Goal: Information Seeking & Learning: Learn about a topic

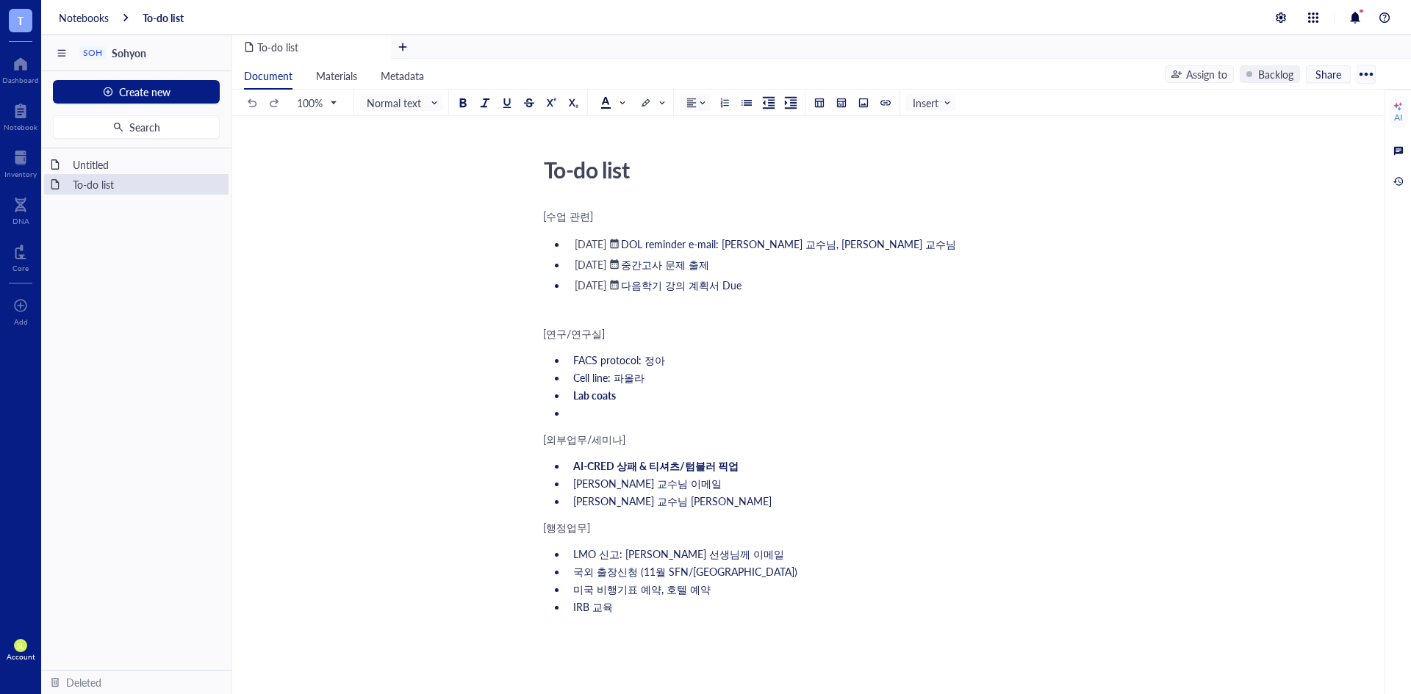
click at [736, 618] on div "[수업 관련] ﻿ [DATE] ﻿ DOL reminder e-mail: [PERSON_NAME] 교수님, [PERSON_NAME] 교수님 ﻿ …" at bounding box center [804, 557] width 523 height 702
click at [658, 590] on span "미국 비행기표 예약, 호텔 예약" at bounding box center [641, 589] width 137 height 15
click at [632, 409] on li "﻿" at bounding box center [816, 413] width 499 height 15
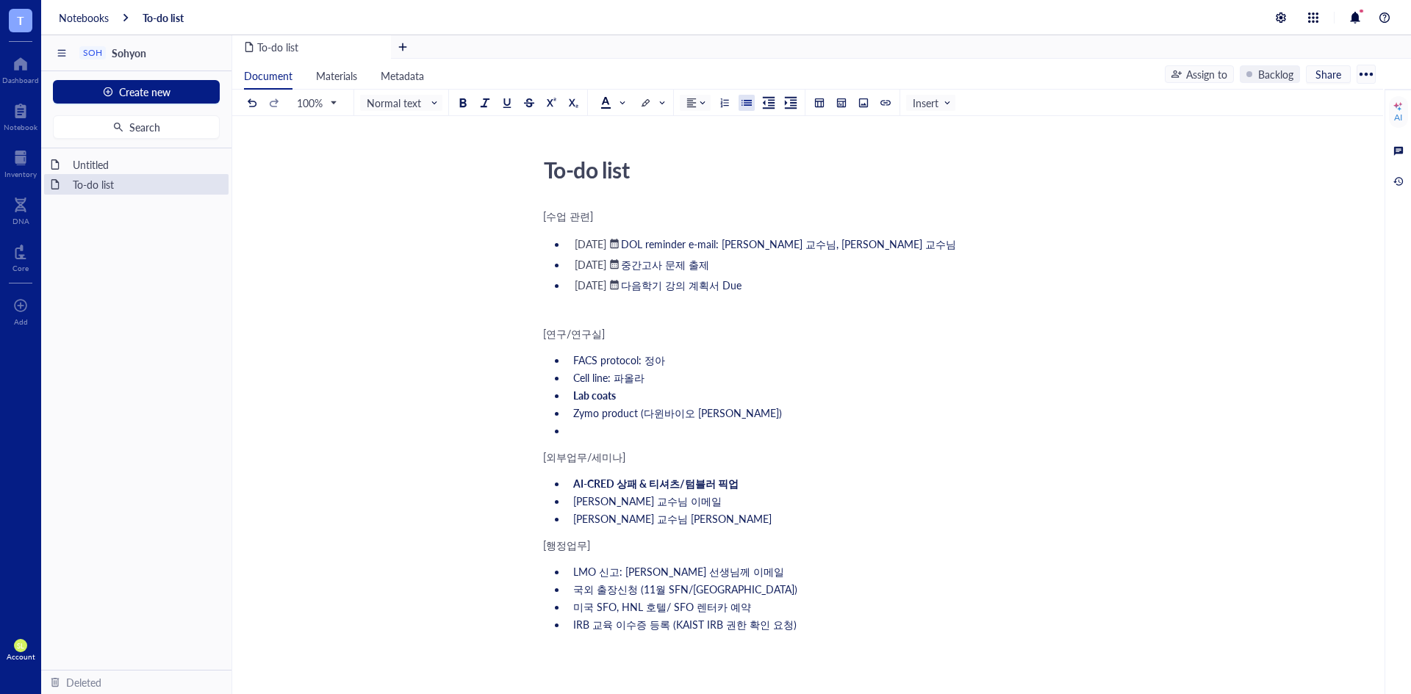
click at [774, 509] on ul "AI-CRED 상패 & 티셔츠/텀블러 픽업 [PERSON_NAME] 교수님 [PERSON_NAME] [PERSON_NAME] 교수님 이메일" at bounding box center [804, 501] width 523 height 56
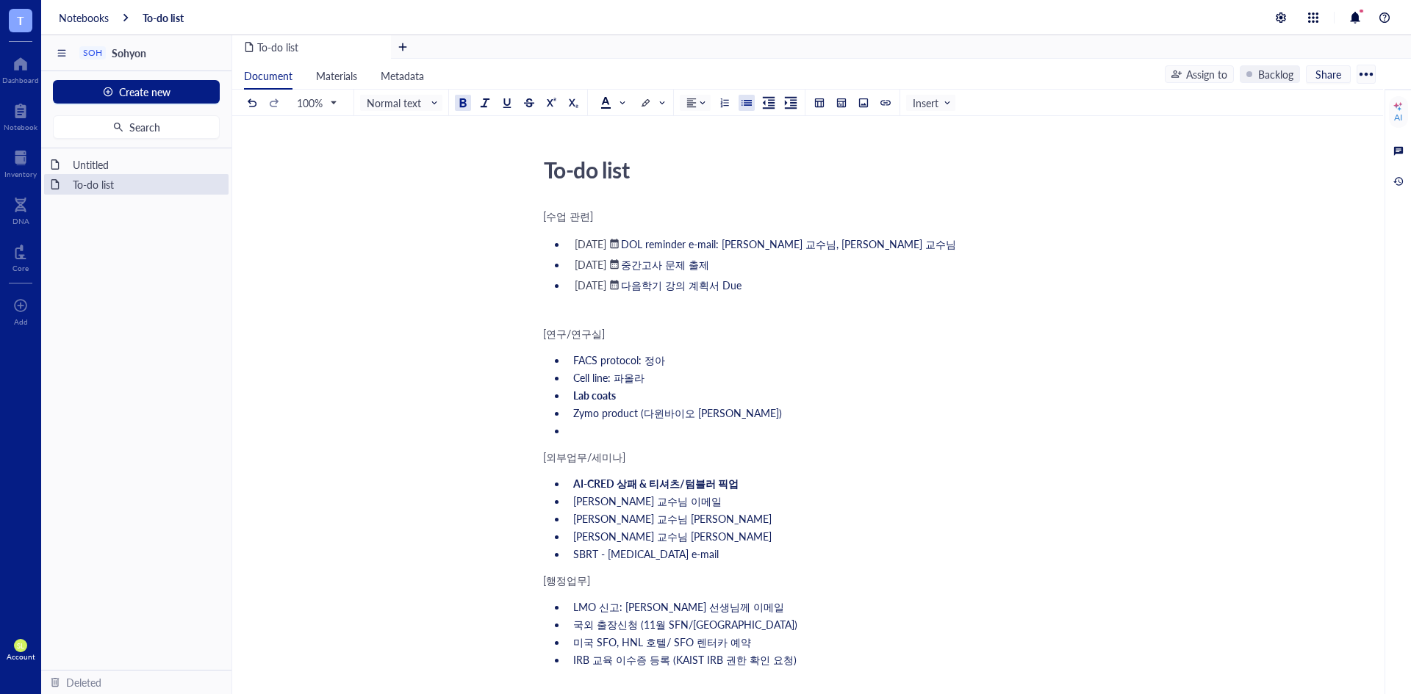
click at [774, 472] on div "[수업 관련] ﻿ [DATE] ﻿ DOL reminder e-mail: [PERSON_NAME] 교수님, [PERSON_NAME] 교수님 ﻿ …" at bounding box center [804, 583] width 523 height 755
click at [747, 428] on li "﻿" at bounding box center [816, 430] width 499 height 15
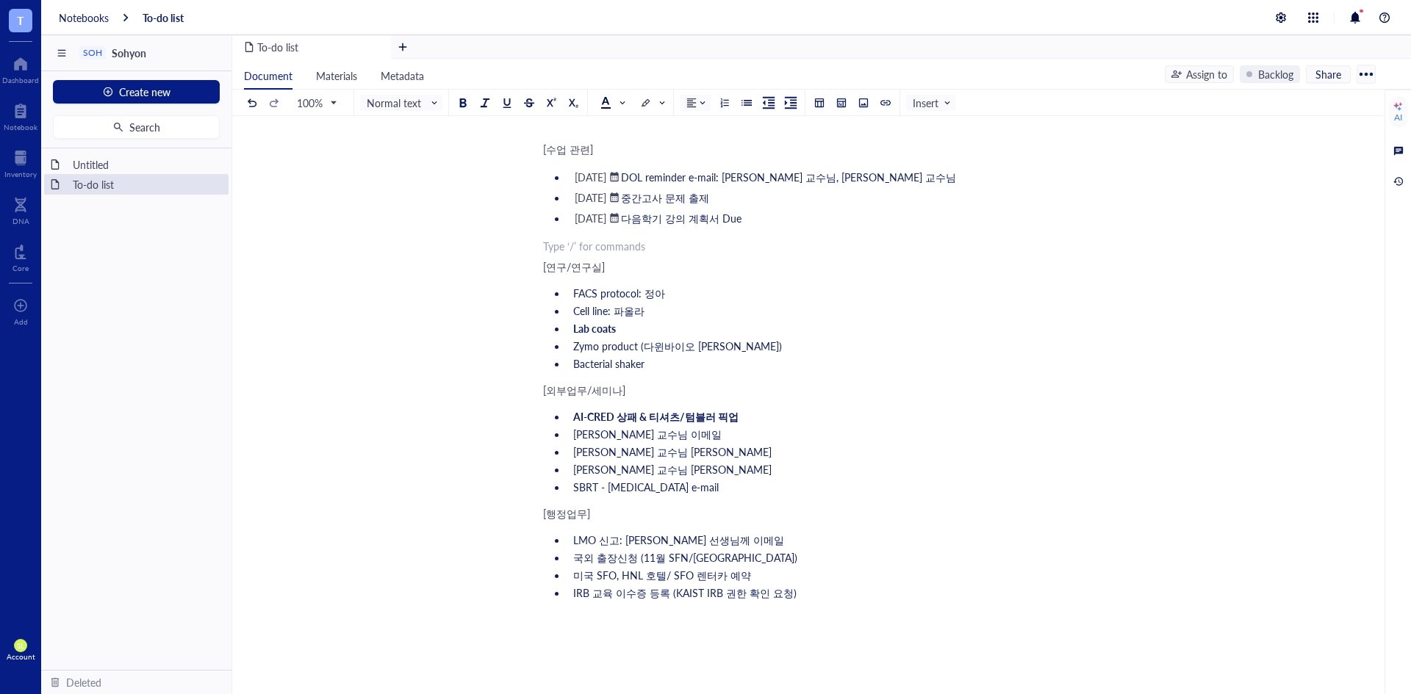
click at [667, 239] on div "﻿ Type ‘/’ for commands" at bounding box center [804, 246] width 523 height 15
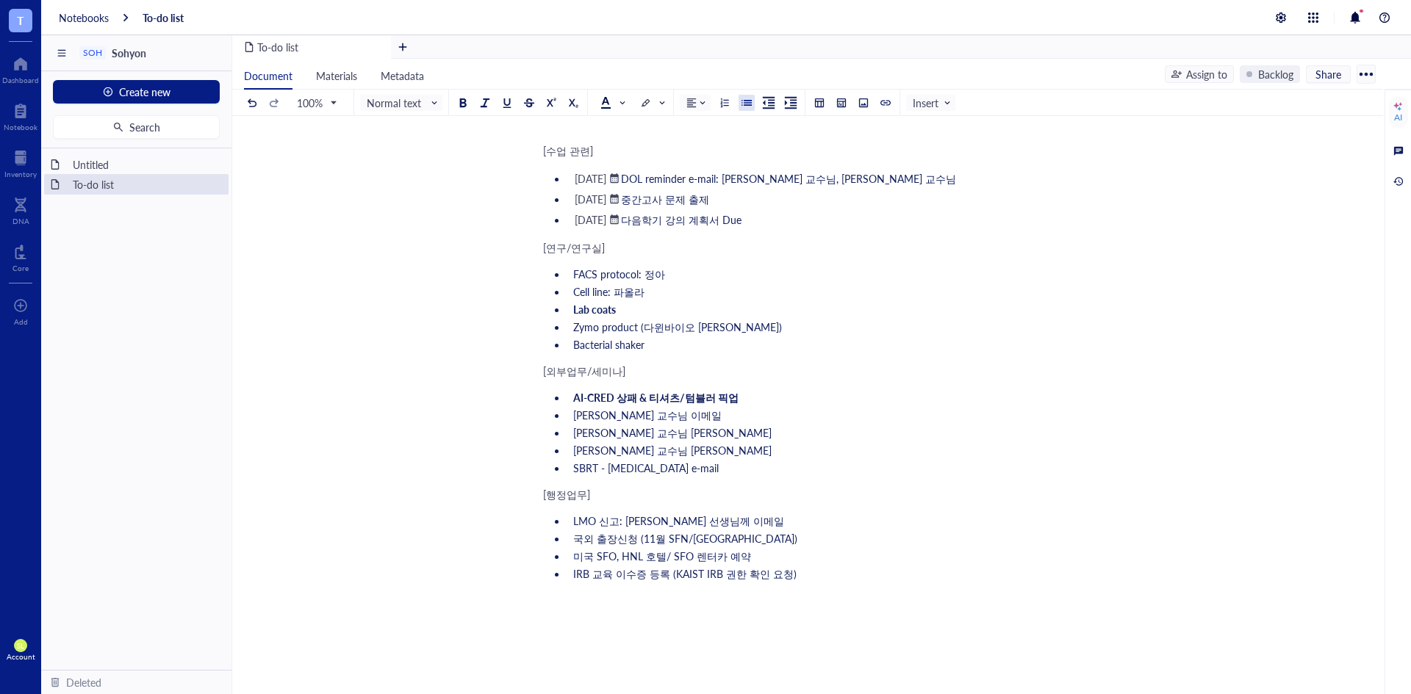
scroll to position [0, 0]
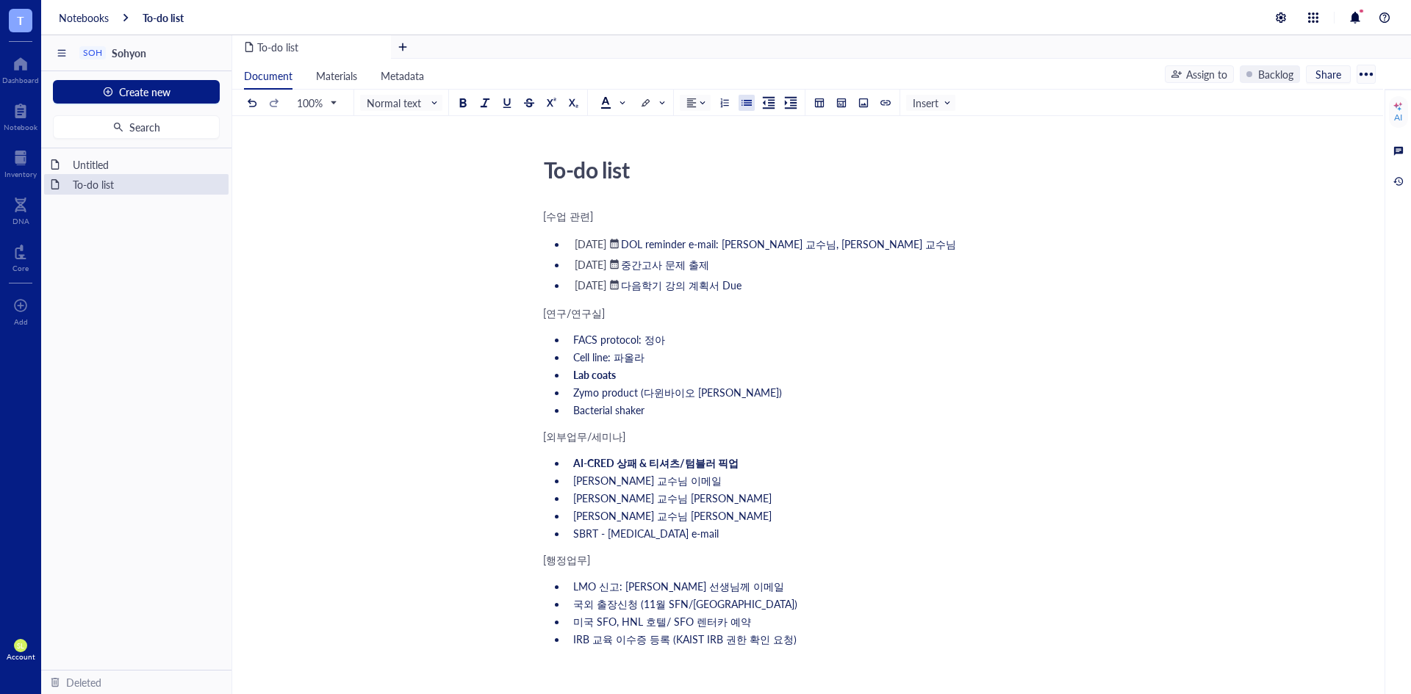
click at [668, 536] on li "SBRT - [MEDICAL_DATA] e-mail" at bounding box center [816, 533] width 499 height 15
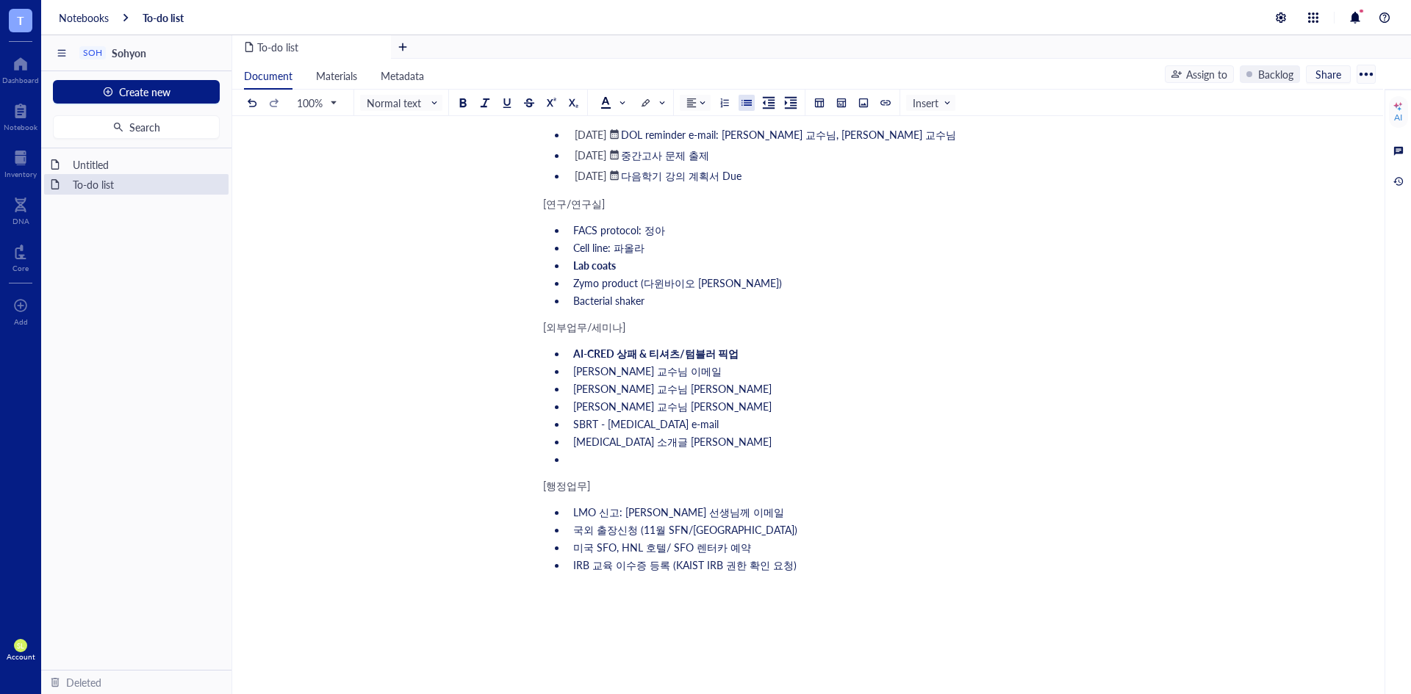
scroll to position [112, 0]
click at [760, 531] on li "국외 출장신청 (11월 SFN/[GEOGRAPHIC_DATA])" at bounding box center [816, 527] width 499 height 15
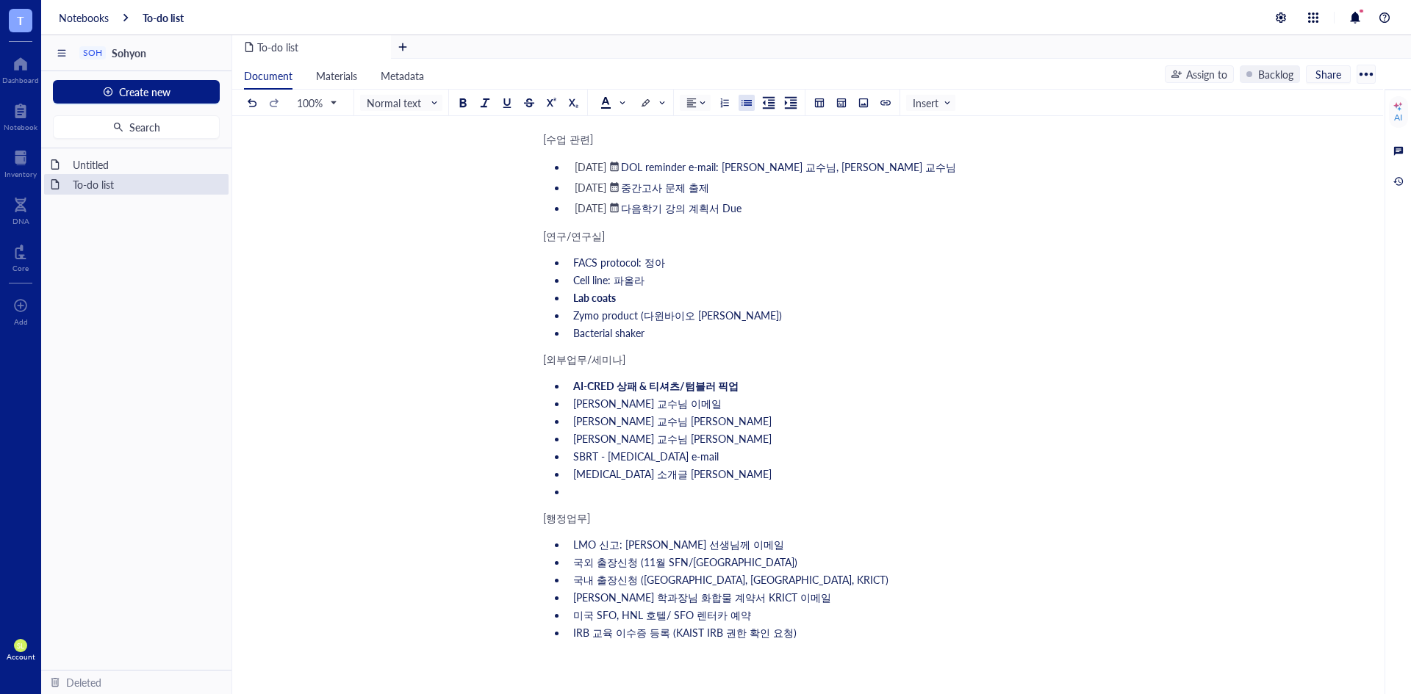
scroll to position [0, 0]
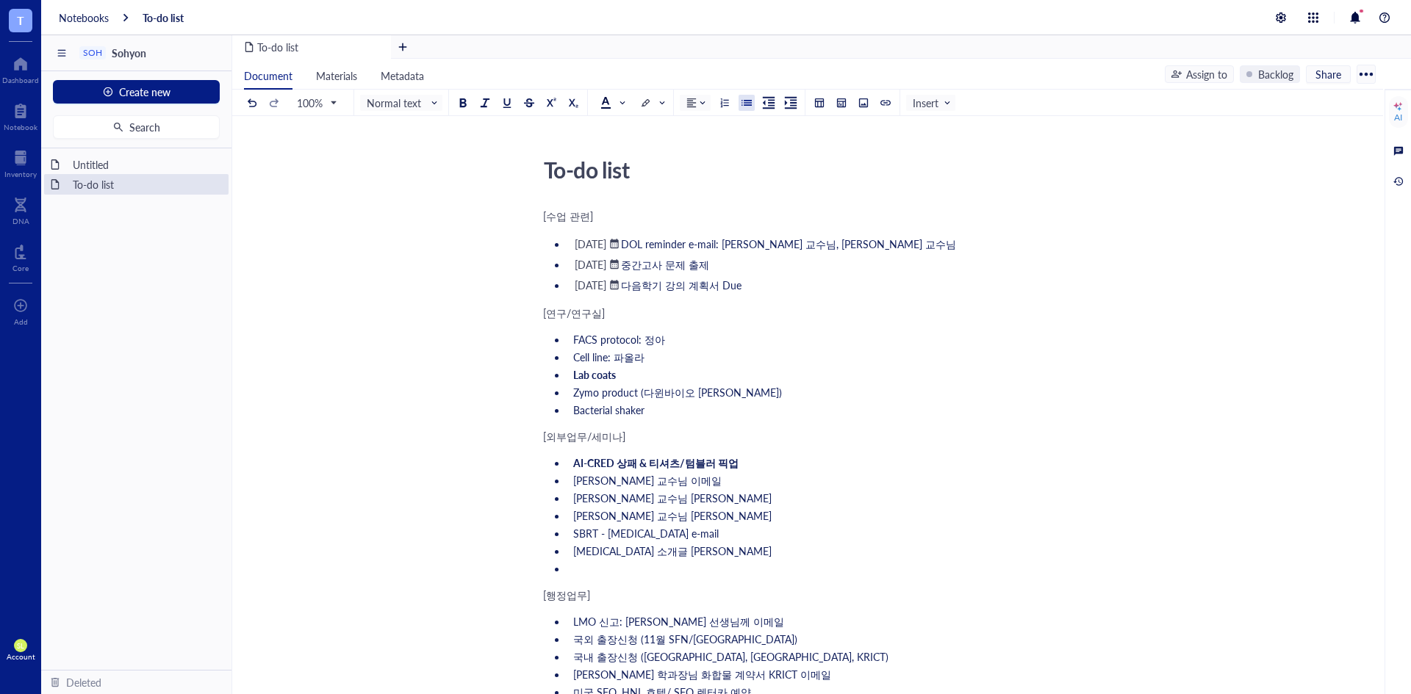
click at [736, 409] on li "Bacterial shaker" at bounding box center [816, 410] width 499 height 15
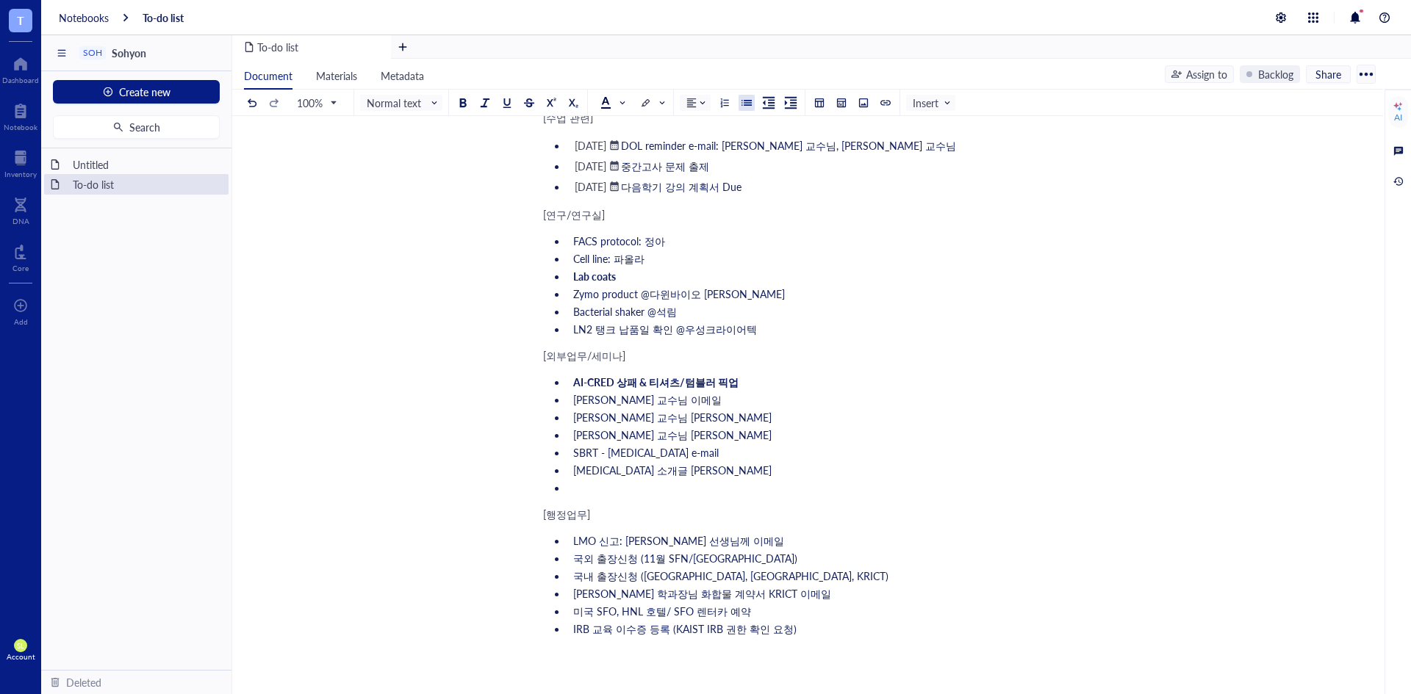
scroll to position [98, 0]
click at [625, 640] on div "[수업 관련] ﻿ [DATE] ﻿ DOL reminder e-mail: [PERSON_NAME] 교수님, [PERSON_NAME] 교수님 ﻿ …" at bounding box center [804, 519] width 523 height 823
click at [747, 528] on div "[수업 관련] ﻿ [DATE] ﻿ DOL reminder e-mail: [PERSON_NAME] 교수님, [PERSON_NAME] 교수님 ﻿ …" at bounding box center [804, 519] width 523 height 823
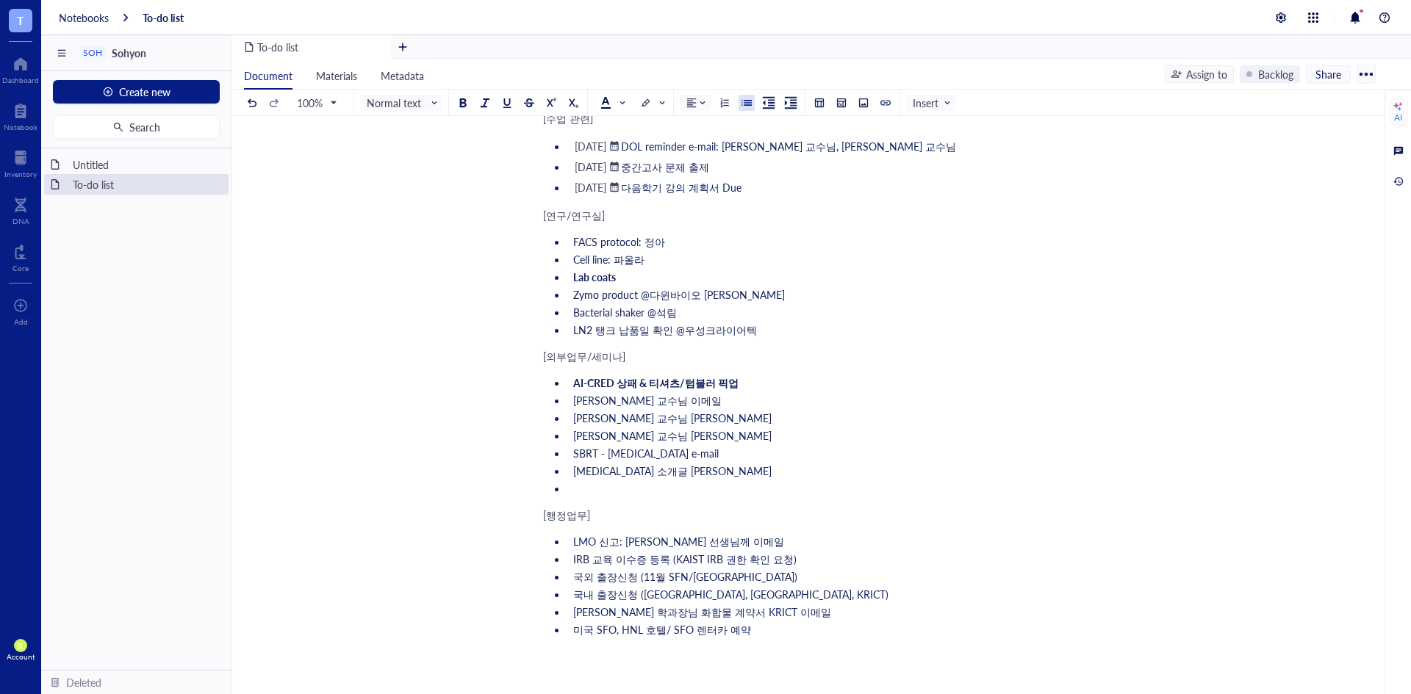
click at [572, 560] on li "IRB 교육 이수증 등록 (KAIST IRB 권한 확인 요청)" at bounding box center [816, 559] width 499 height 15
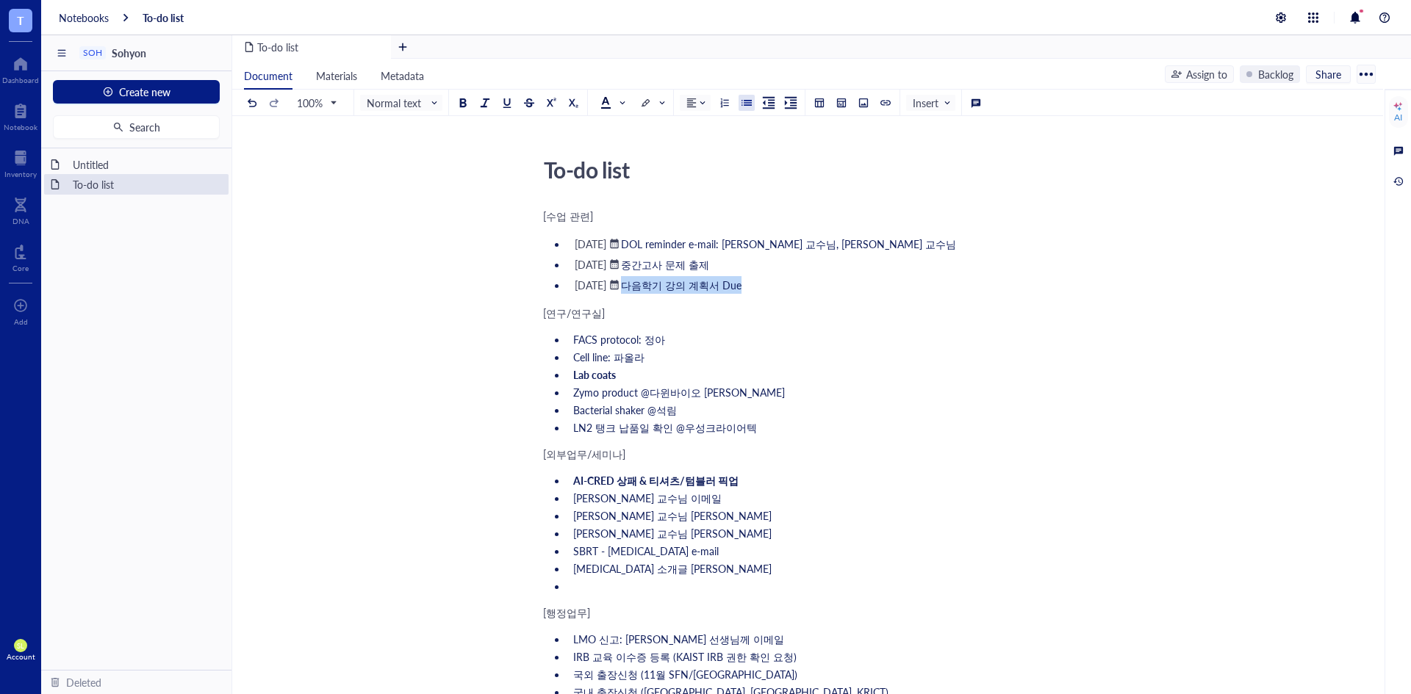
drag, startPoint x: 672, startPoint y: 284, endPoint x: 819, endPoint y: 283, distance: 147.0
click at [819, 283] on li "﻿ [DATE] ﻿ 다음학기 강의 계획서 Due" at bounding box center [816, 285] width 499 height 18
click at [690, 286] on span "다음학기 강의 계획서 Due" at bounding box center [680, 285] width 118 height 15
click at [833, 287] on li "﻿ [DATE] ﻿ 다음 학기 강의 계획서 Due" at bounding box center [816, 285] width 499 height 18
